Goal: Transaction & Acquisition: Purchase product/service

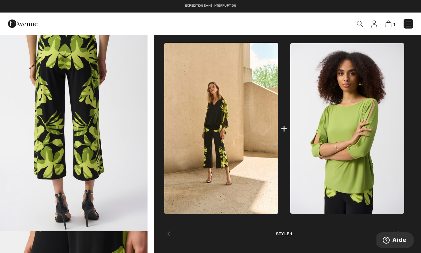
scroll to position [243, 0]
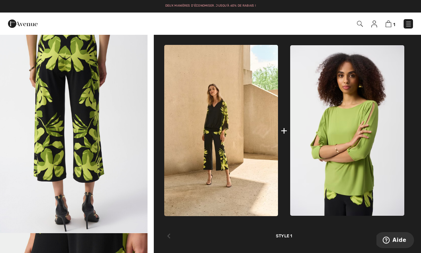
click at [230, 133] on img at bounding box center [221, 130] width 114 height 171
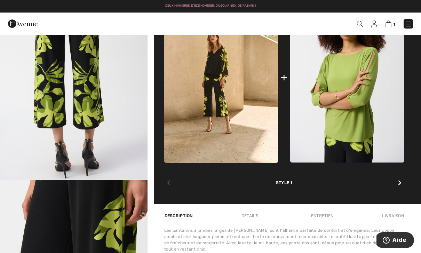
scroll to position [296, 0]
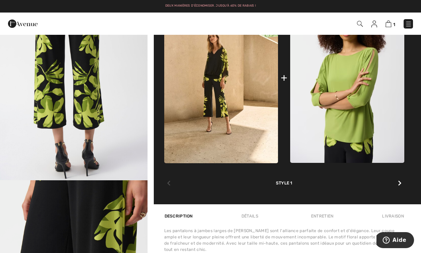
click at [403, 184] on div at bounding box center [399, 183] width 9 height 14
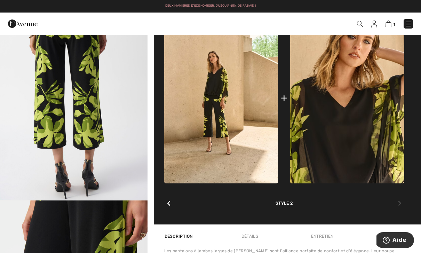
scroll to position [271, 0]
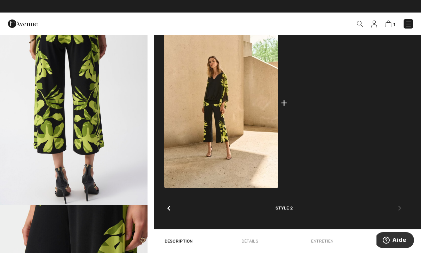
click at [371, 125] on img at bounding box center [347, 102] width 114 height 171
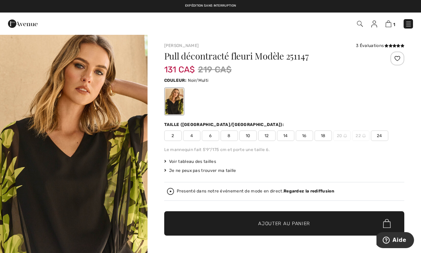
click at [267, 138] on span "12" at bounding box center [266, 135] width 17 height 10
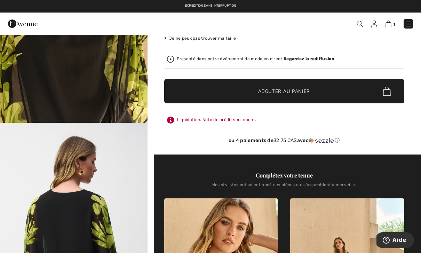
scroll to position [132, 0]
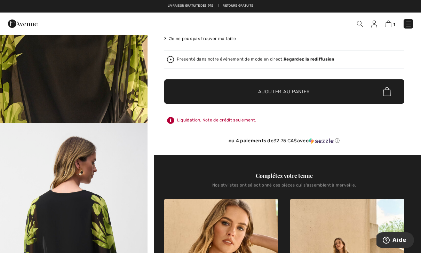
click at [348, 93] on span "✔ Ajouté au panier Ajouter au panier" at bounding box center [284, 91] width 240 height 24
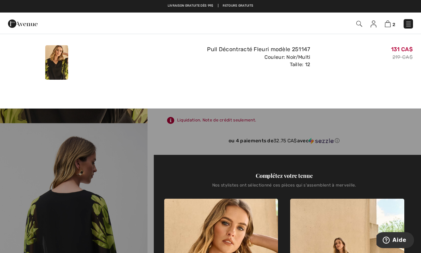
scroll to position [0, 0]
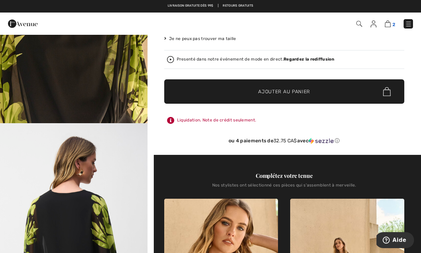
click at [387, 22] on img at bounding box center [388, 24] width 6 height 7
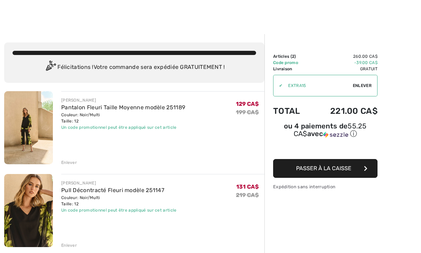
click at [352, 170] on button "Passer à la caisse" at bounding box center [325, 168] width 104 height 19
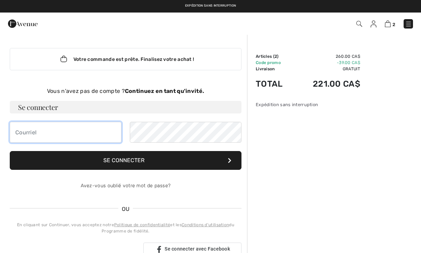
click at [57, 130] on input "email" at bounding box center [66, 132] width 112 height 21
type input "[PERSON_NAME][EMAIL_ADDRESS][DOMAIN_NAME]"
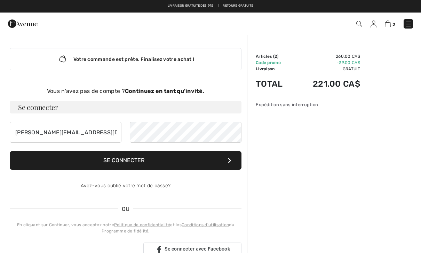
click at [201, 165] on button "Se connecter" at bounding box center [126, 160] width 232 height 19
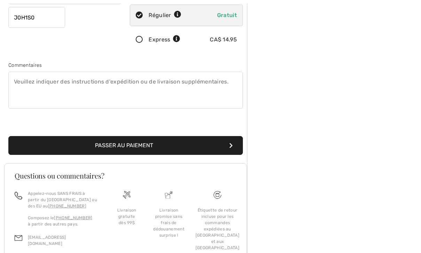
scroll to position [180, 0]
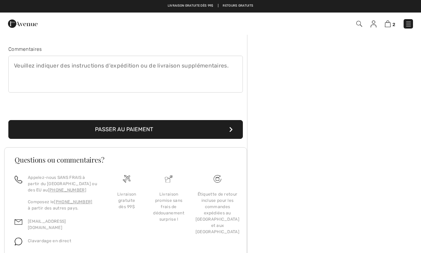
click at [81, 127] on button "Passer au paiement" at bounding box center [125, 129] width 234 height 19
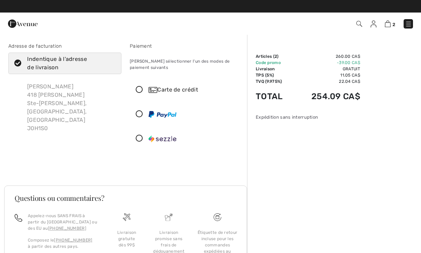
click at [141, 92] on icon at bounding box center [139, 89] width 18 height 7
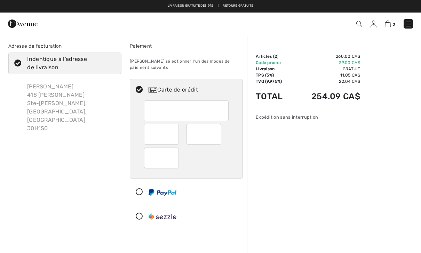
click at [411, 24] on img at bounding box center [408, 24] width 7 height 7
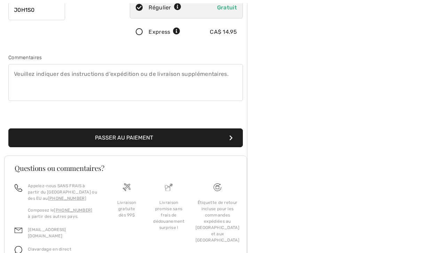
scroll to position [171, 0]
click at [101, 140] on button "Passer au paiement" at bounding box center [125, 137] width 234 height 19
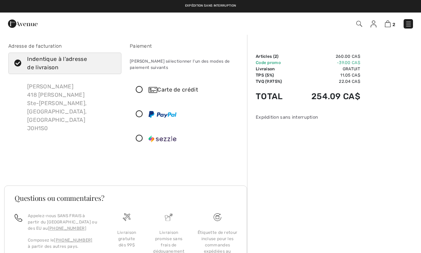
click at [142, 92] on icon at bounding box center [139, 89] width 18 height 7
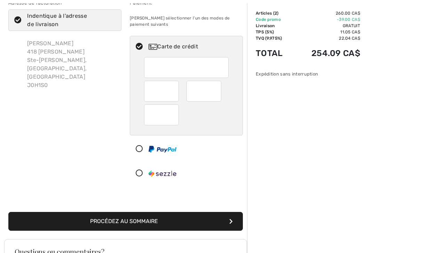
scroll to position [43, 0]
click at [298, 185] on div "Sommaire Description Articles ( 2 ) 260.00 CA$ Code promo -39.00 CA$ Livraison …" at bounding box center [334, 182] width 174 height 382
click at [203, 223] on button "Procédez au sommaire" at bounding box center [125, 221] width 234 height 19
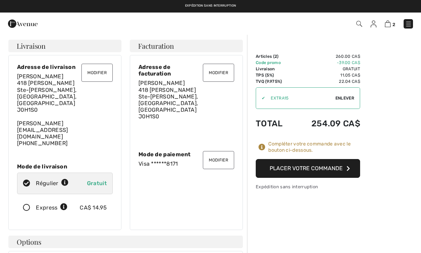
click at [328, 171] on button "Placer votre commande" at bounding box center [308, 168] width 104 height 19
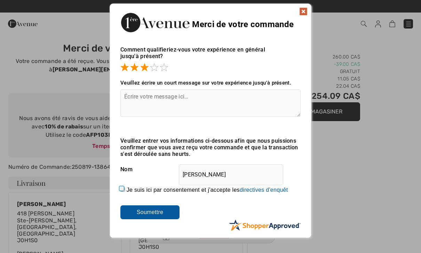
click at [148, 66] on span at bounding box center [144, 67] width 8 height 8
click at [144, 69] on span at bounding box center [144, 67] width 8 height 8
click at [142, 69] on span at bounding box center [144, 67] width 8 height 8
click at [151, 70] on span at bounding box center [154, 67] width 8 height 8
click at [162, 68] on span at bounding box center [164, 67] width 8 height 8
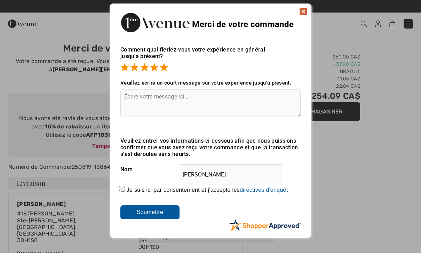
click at [306, 10] on img at bounding box center [303, 11] width 8 height 8
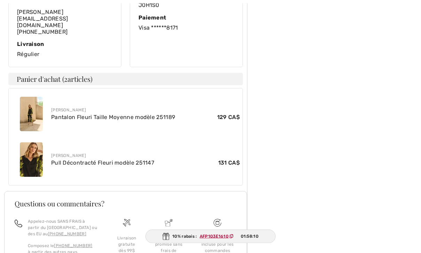
scroll to position [258, 0]
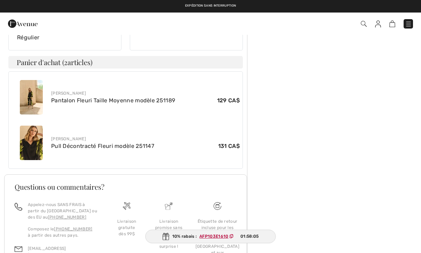
click at [224, 239] on ins "AFP103E1610" at bounding box center [213, 236] width 29 height 5
click at [223, 239] on ins "AFP103E1610" at bounding box center [214, 236] width 29 height 5
click at [231, 238] on icon at bounding box center [232, 236] width 4 height 4
click at [215, 239] on ins "AFP103E1610" at bounding box center [213, 236] width 29 height 5
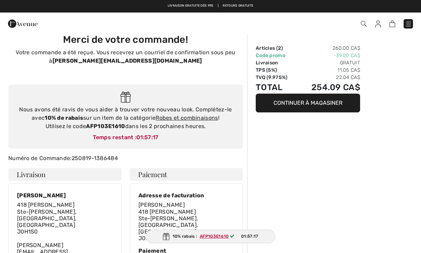
scroll to position [0, 0]
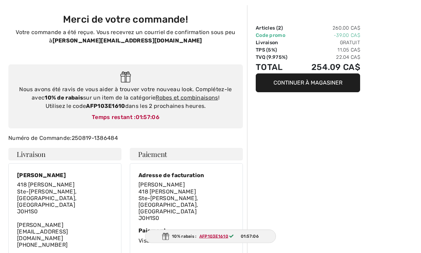
scroll to position [29, 0]
